Goal: Task Accomplishment & Management: Use online tool/utility

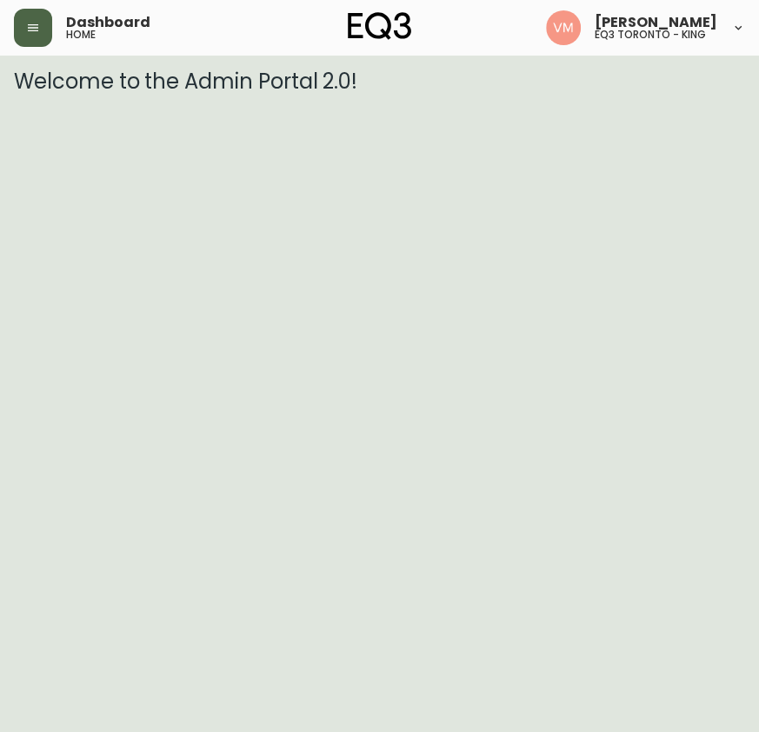
click at [29, 27] on icon "button" at bounding box center [33, 27] width 10 height 7
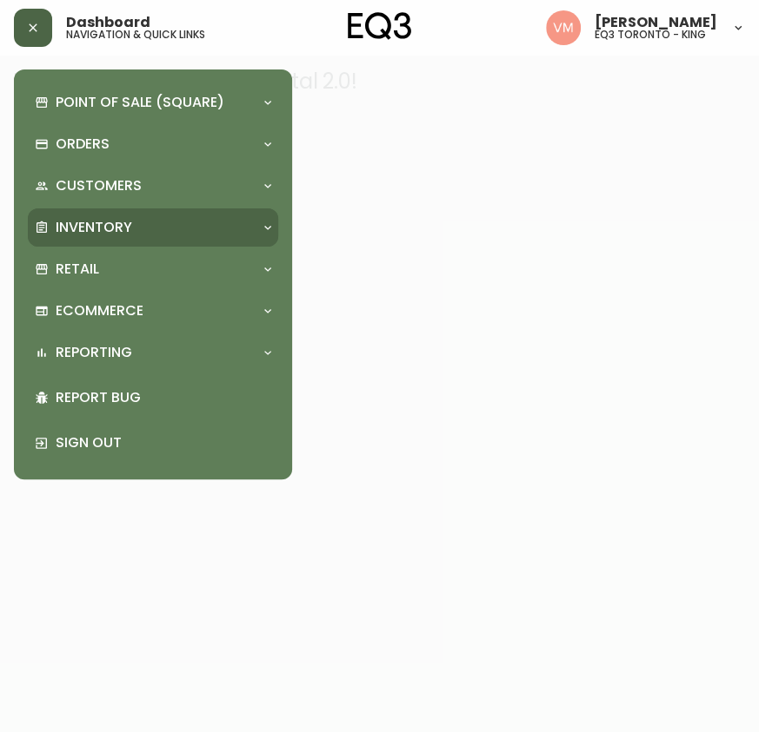
click at [70, 218] on p "Inventory" at bounding box center [94, 227] width 76 height 19
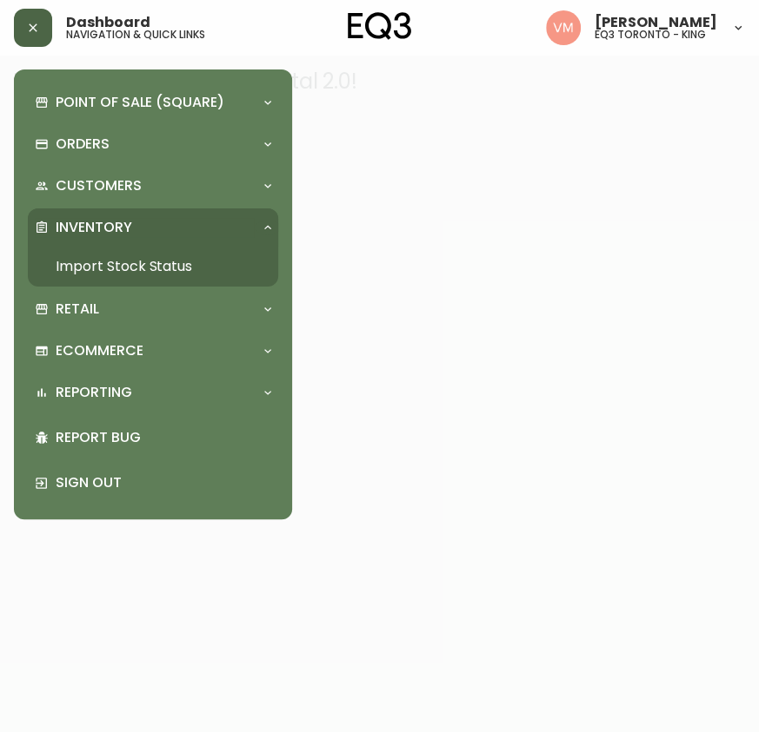
click at [113, 260] on link "Import Stock Status" at bounding box center [153, 267] width 250 height 40
